Goal: Information Seeking & Learning: Find contact information

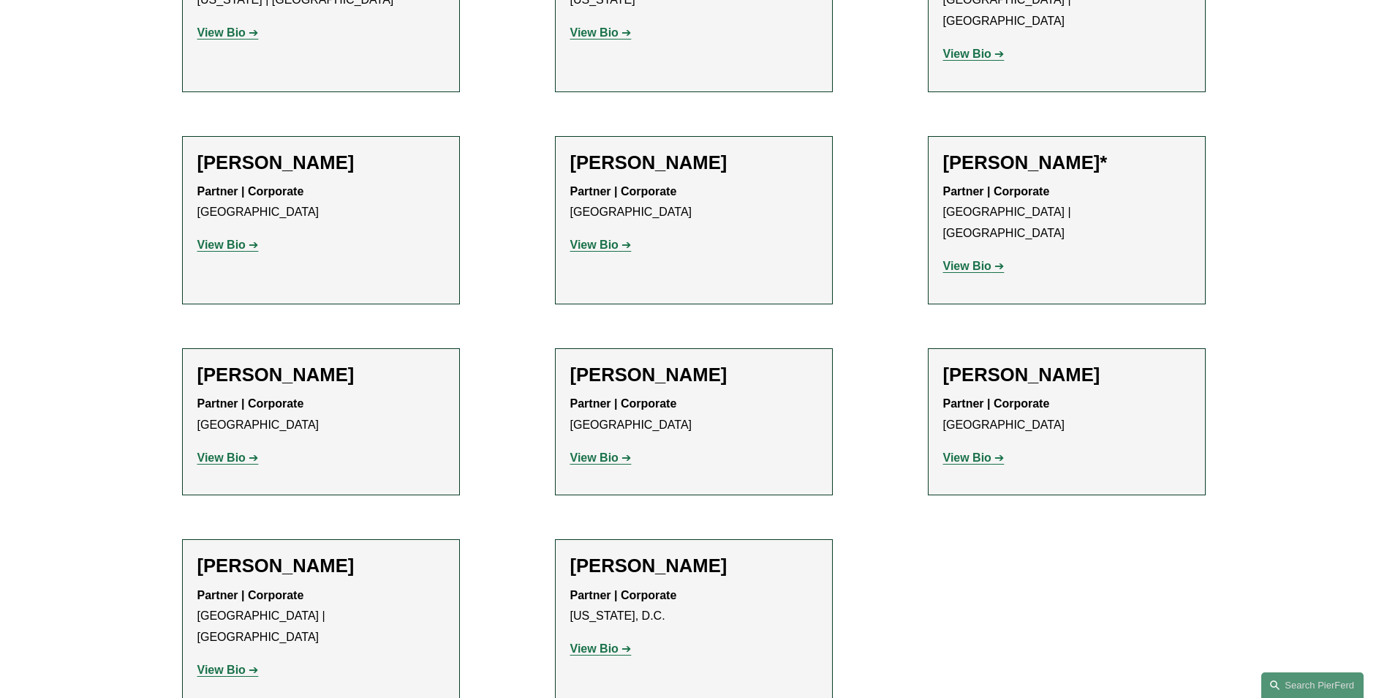
scroll to position [7970, 0]
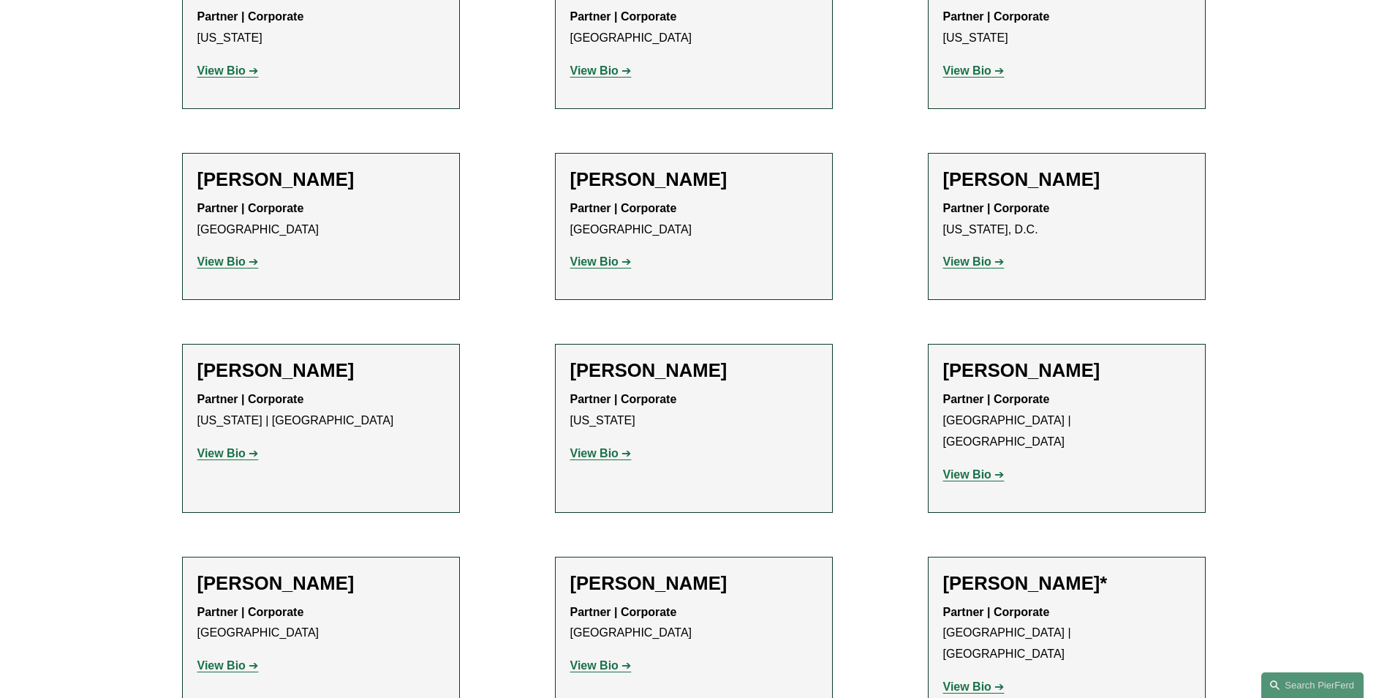
click at [273, 572] on h2 "Mark S. Weinberg" at bounding box center [320, 583] width 247 height 23
click at [229, 659] on strong "View Bio" at bounding box center [221, 665] width 48 height 12
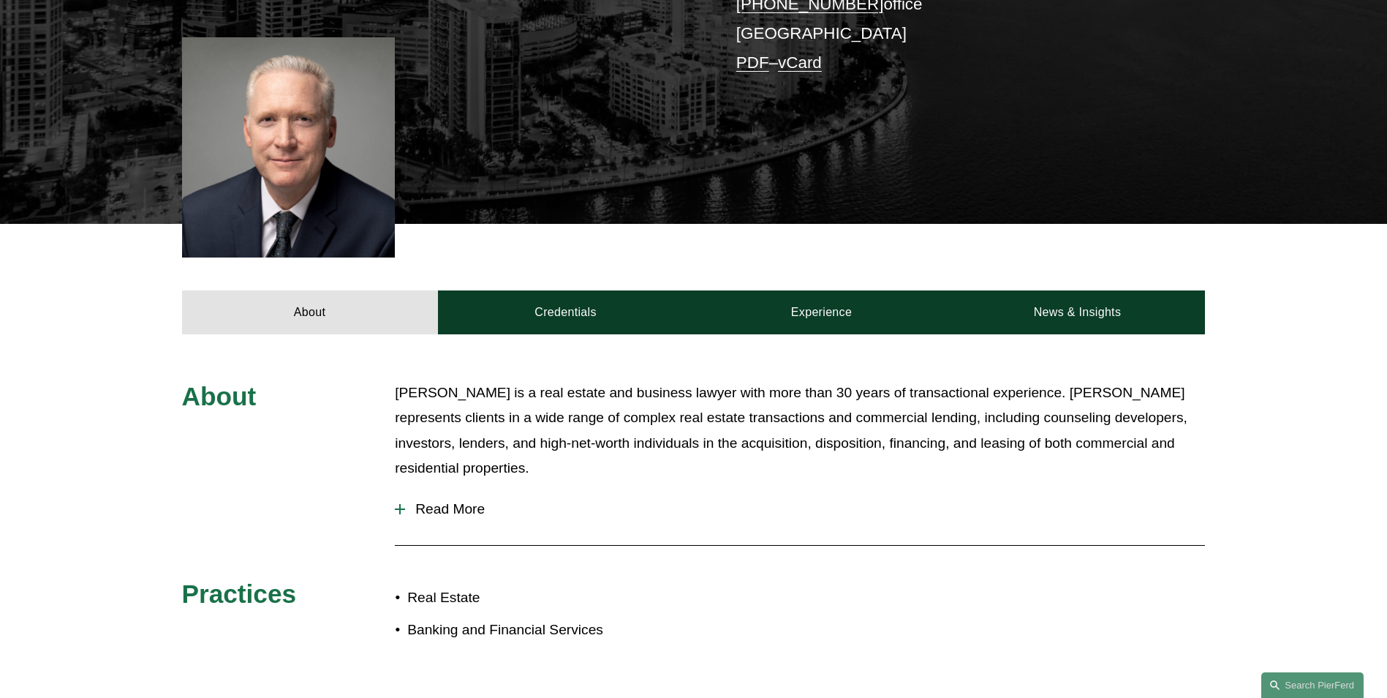
scroll to position [366, 0]
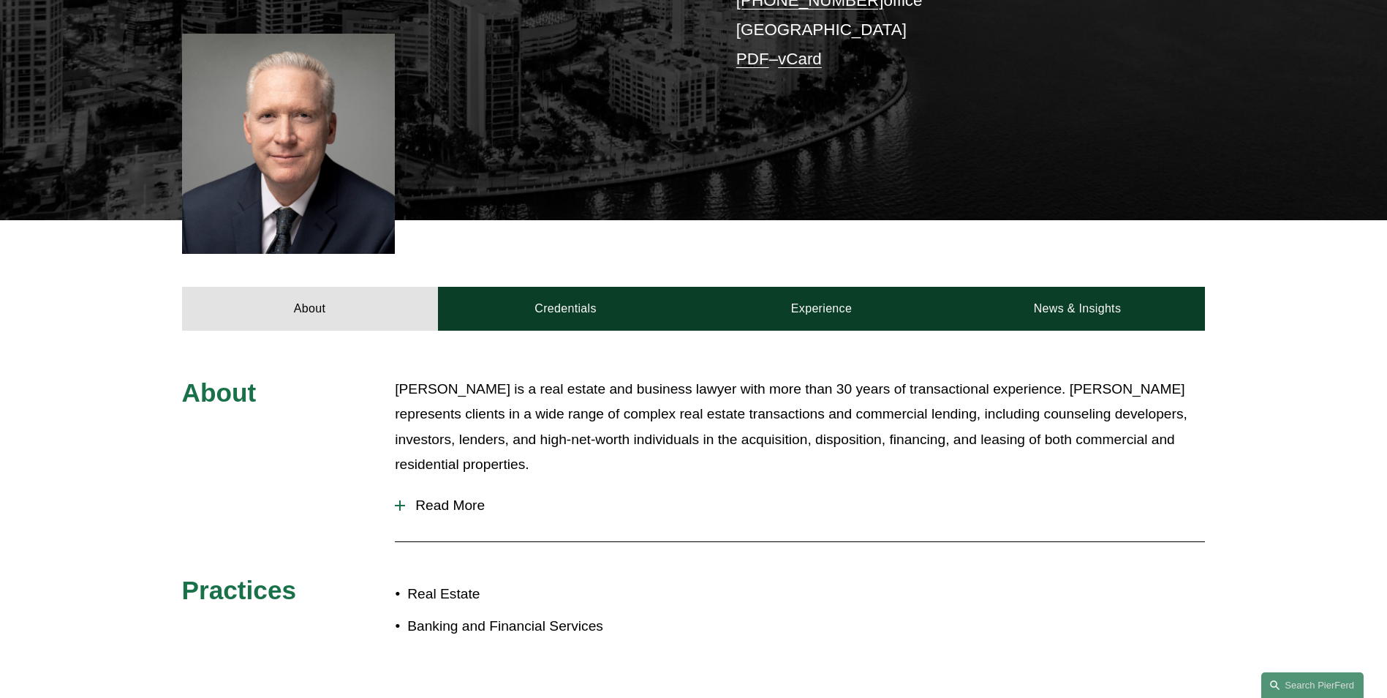
click at [1368, 306] on div "About Credentials Experience News & Insights" at bounding box center [693, 275] width 1387 height 110
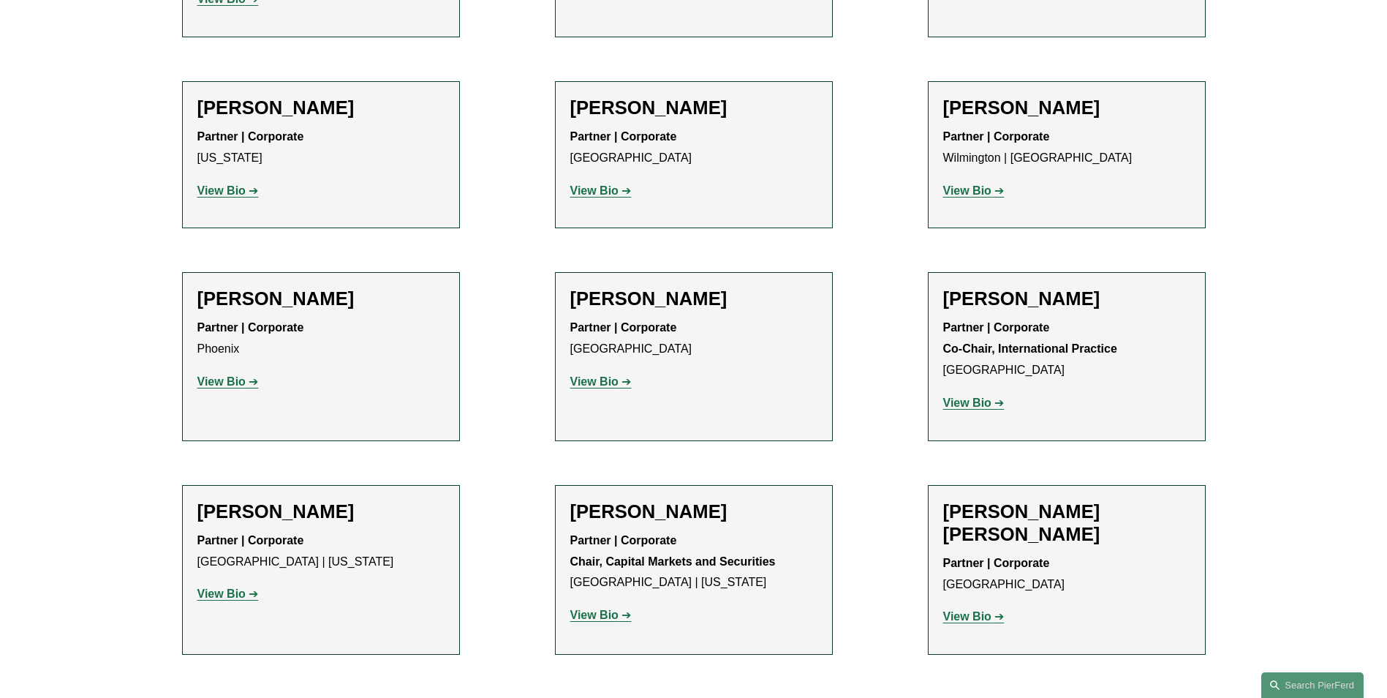
scroll to position [4313, 0]
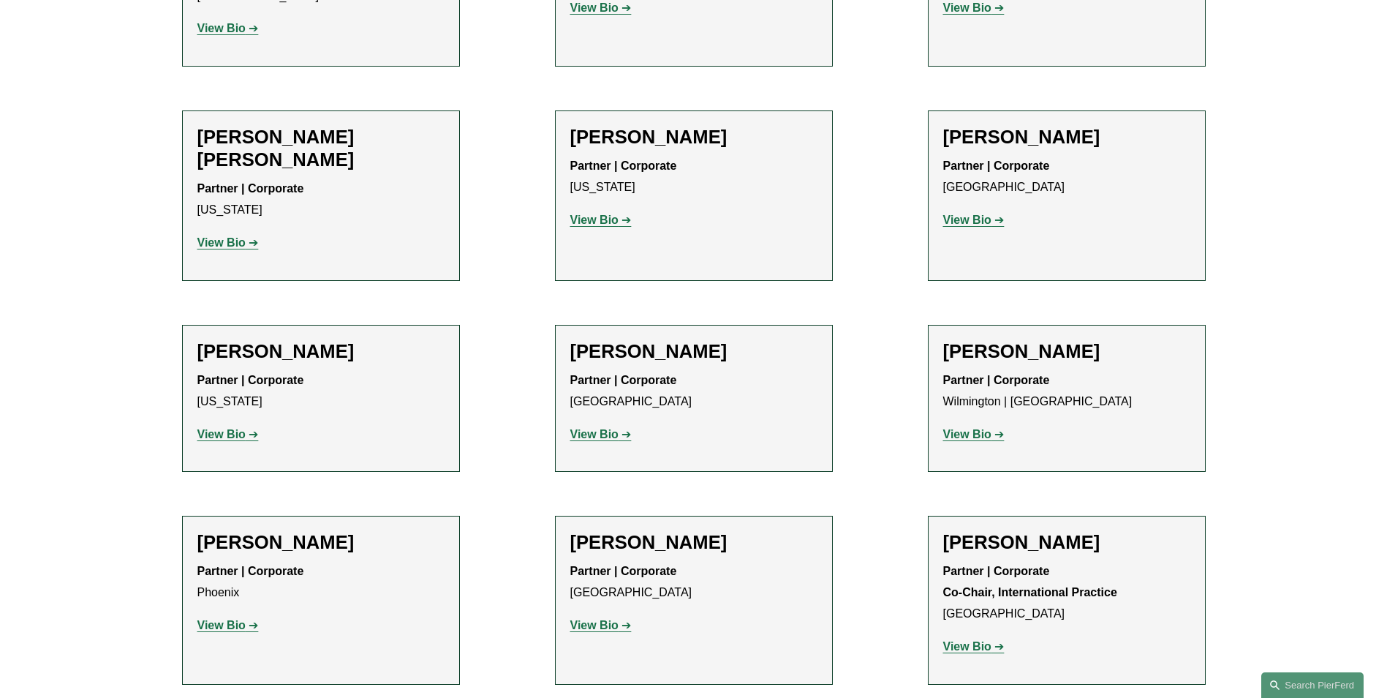
click at [608, 619] on strong "View Bio" at bounding box center [594, 625] width 48 height 12
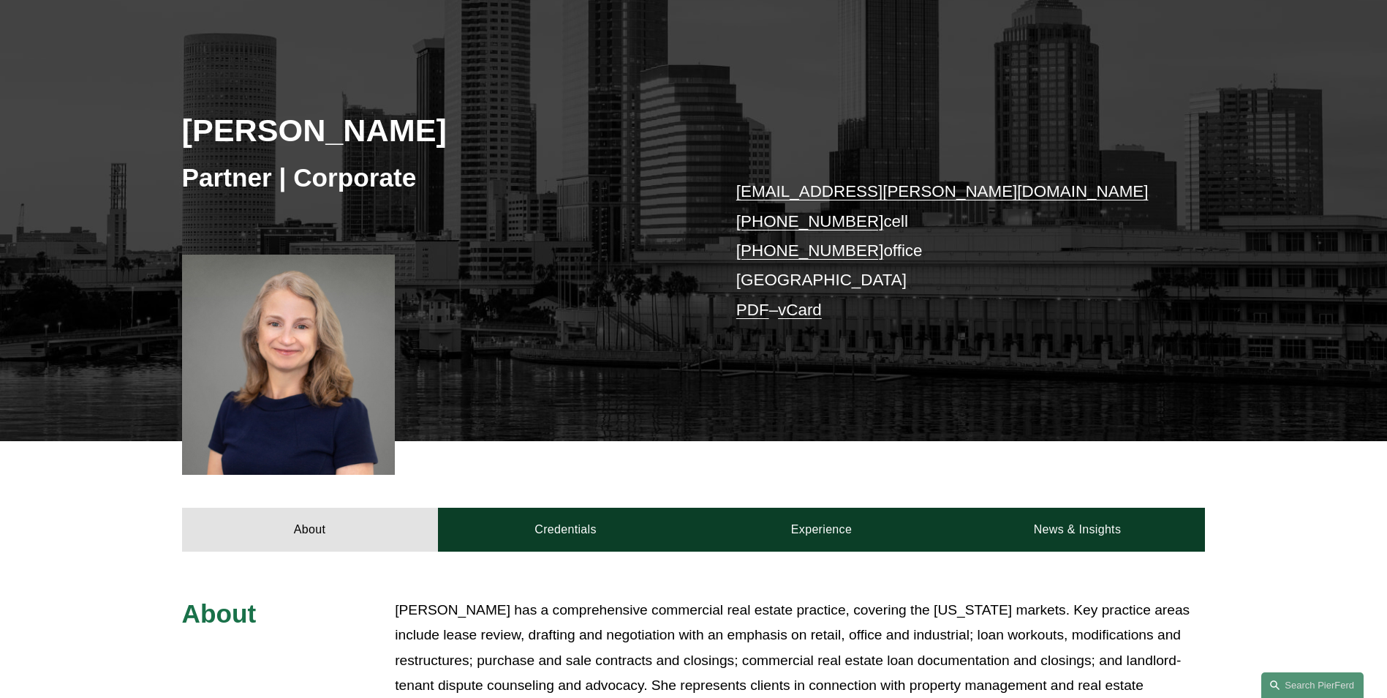
scroll to position [146, 0]
